Goal: Check status: Check status

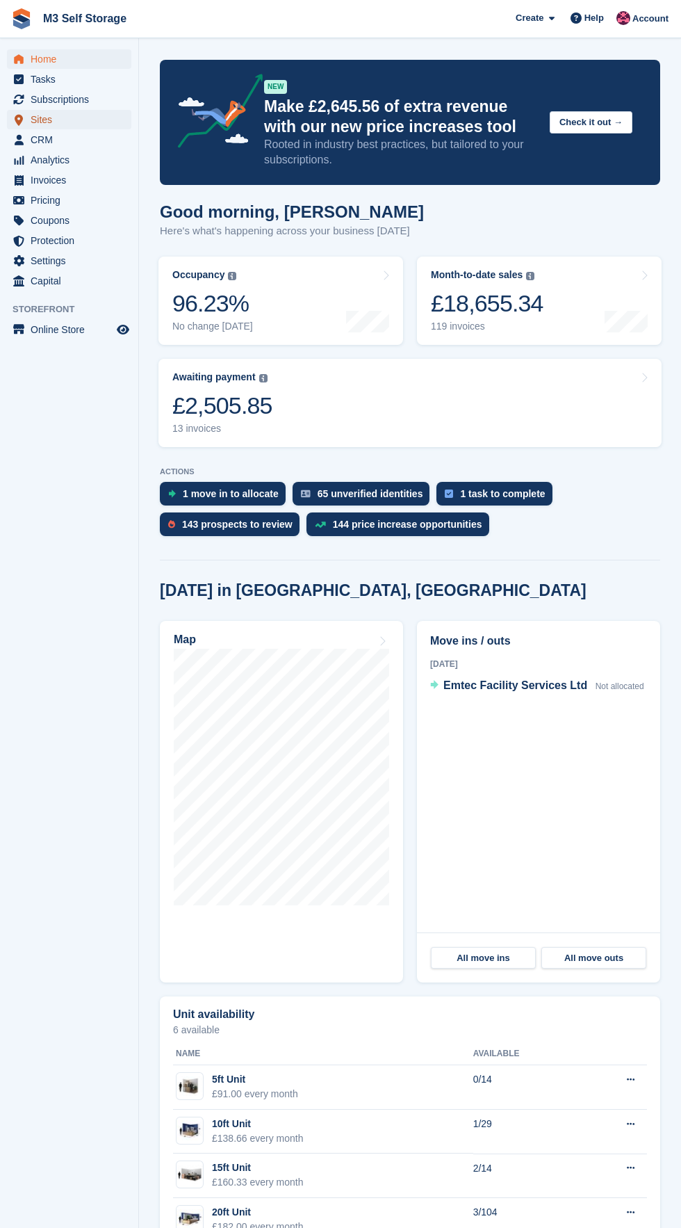
click at [115, 122] on link "Sites" at bounding box center [69, 119] width 124 height 19
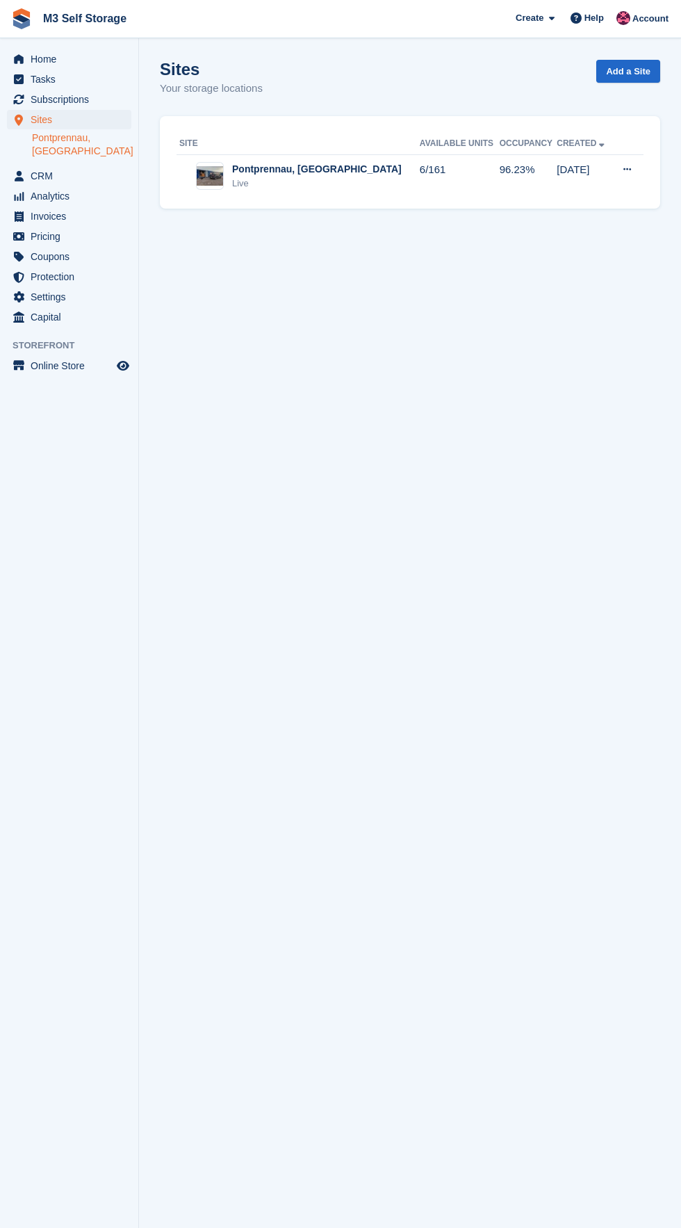
click at [112, 140] on link "Pontprennau, [GEOGRAPHIC_DATA]" at bounding box center [81, 144] width 99 height 26
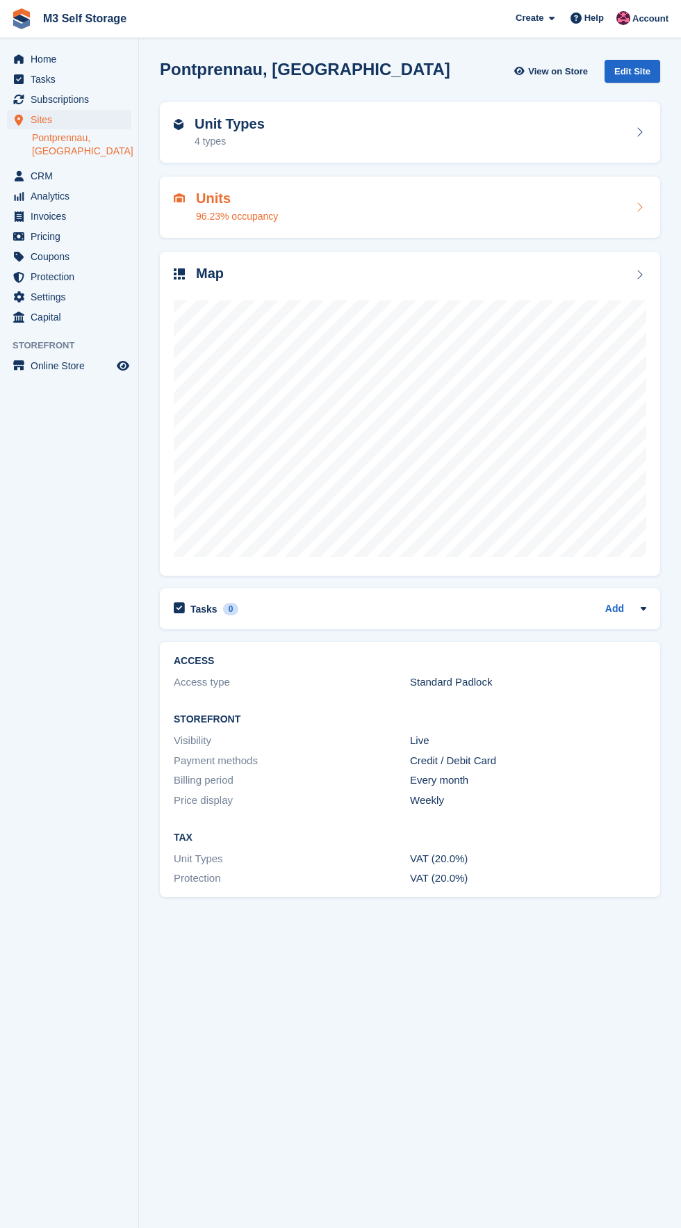
click at [272, 218] on div "96.23% occupancy" at bounding box center [237, 216] width 82 height 15
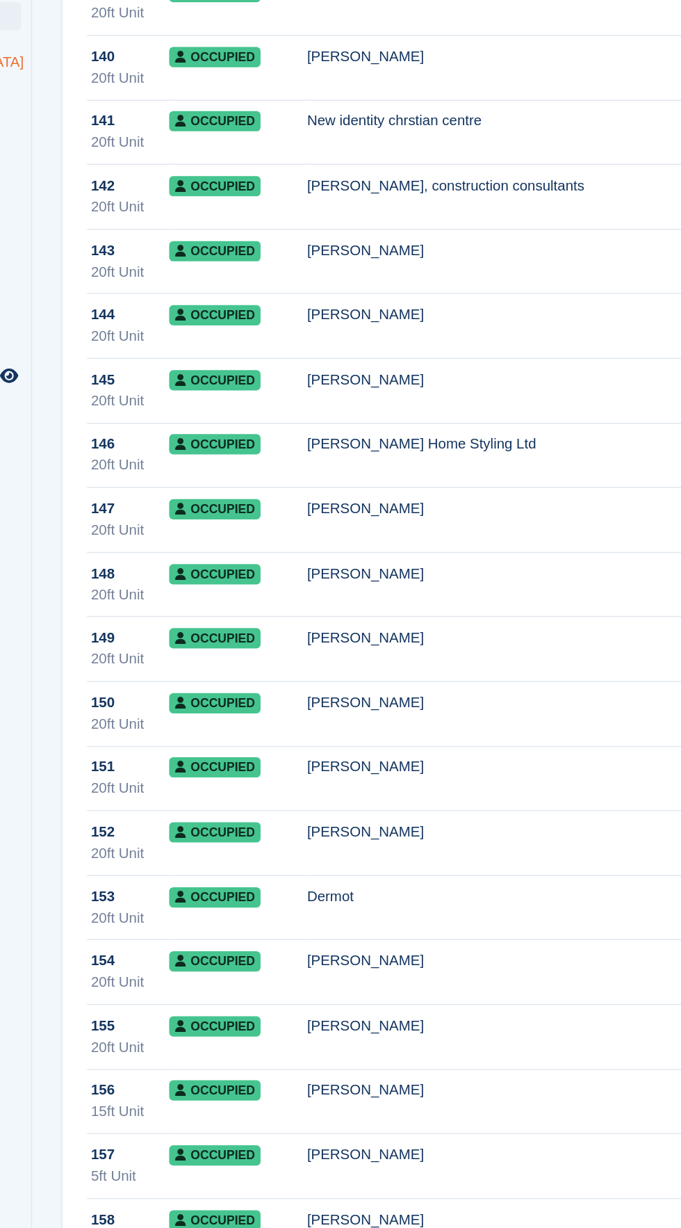
scroll to position [5657, 0]
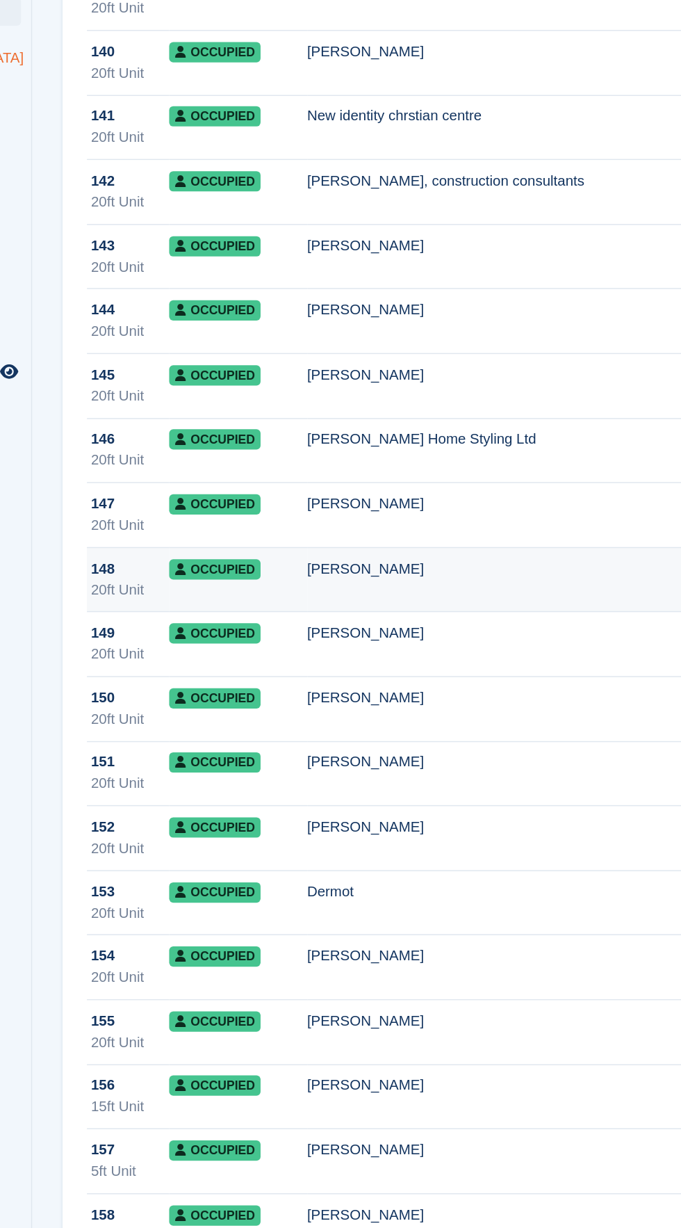
click at [366, 507] on div "[PERSON_NAME]" at bounding box center [464, 501] width 275 height 15
